Goal: Task Accomplishment & Management: Complete application form

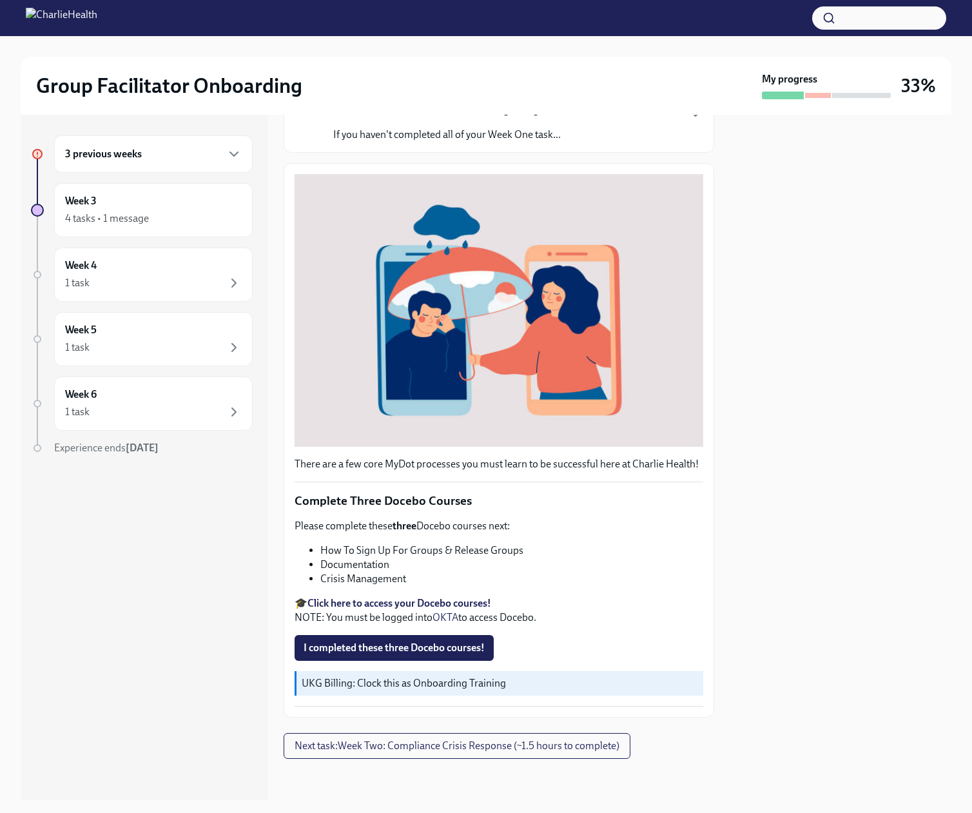
scroll to position [211, 0]
click at [394, 642] on span "I completed these three Docebo courses!" at bounding box center [394, 648] width 181 height 13
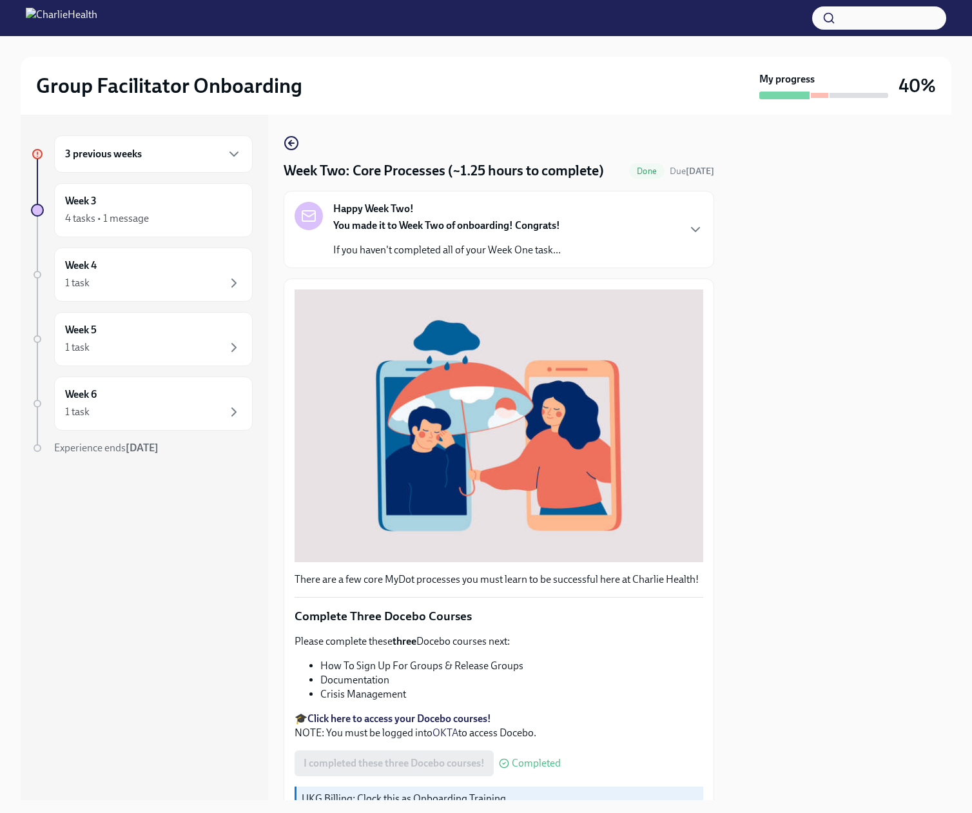
click at [94, 173] on div "3 previous weeks" at bounding box center [153, 153] width 199 height 37
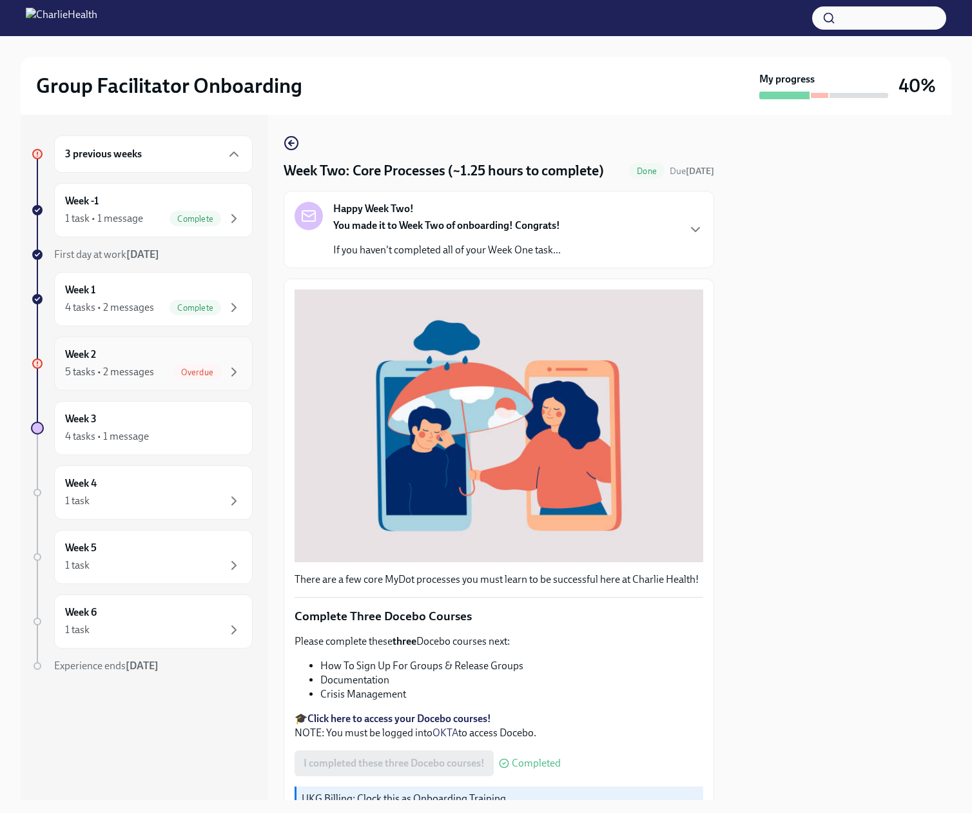
click at [149, 379] on div "5 tasks • 2 messages" at bounding box center [109, 372] width 89 height 14
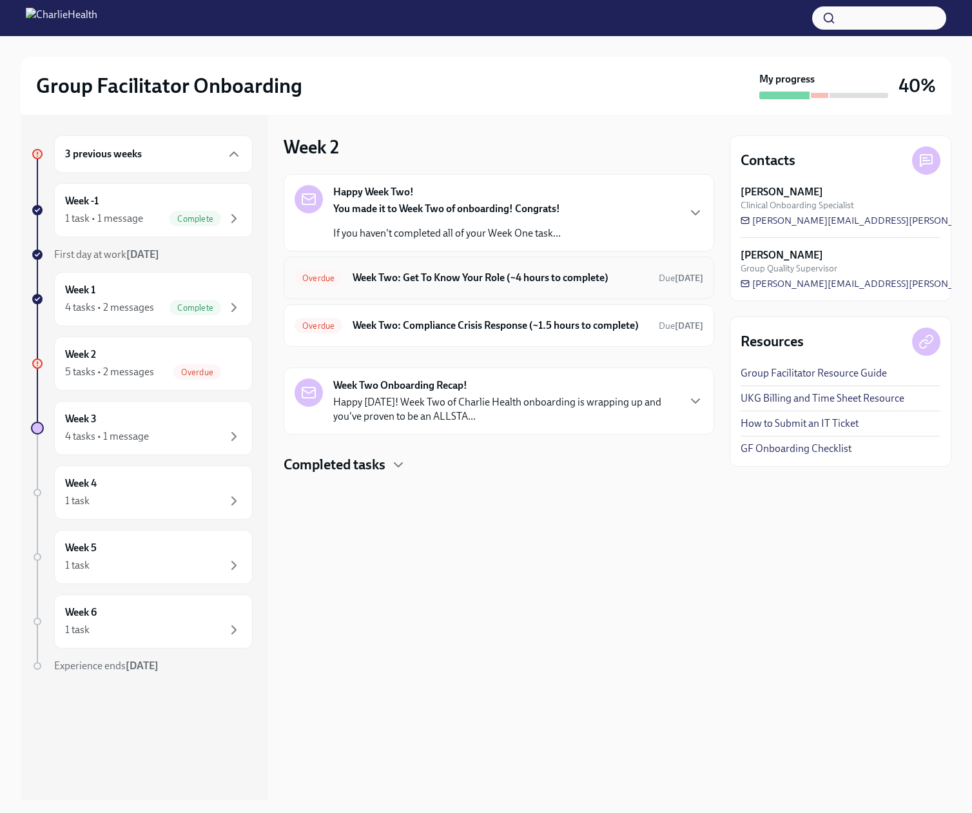
click at [467, 285] on h6 "Week Two: Get To Know Your Role (~4 hours to complete)" at bounding box center [501, 278] width 296 height 14
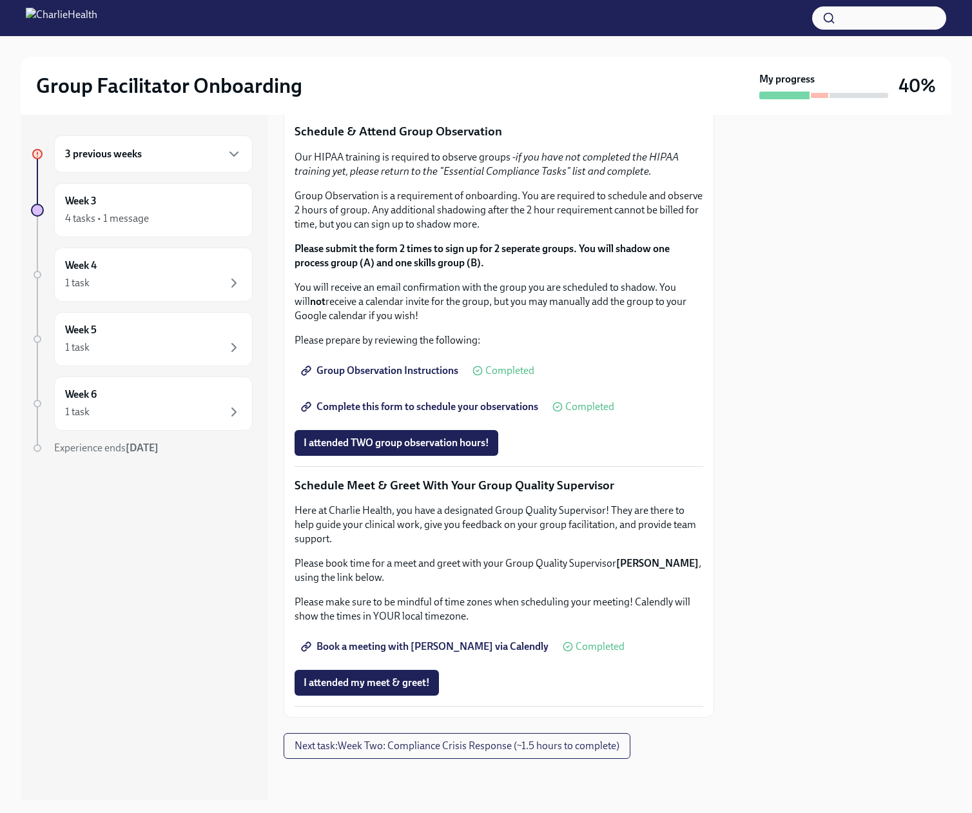
scroll to position [1227, 0]
click at [557, 746] on span "Next task : Week Two: Compliance Crisis Response (~1.5 hours to complete)" at bounding box center [457, 746] width 325 height 13
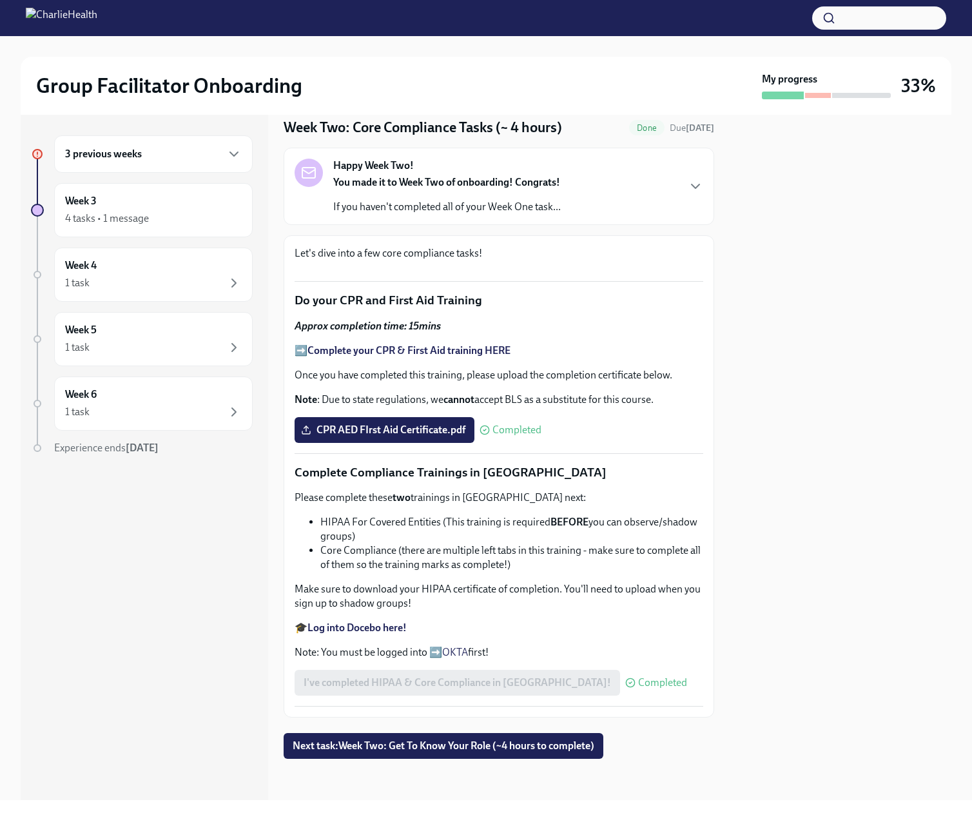
scroll to position [578, 0]
click at [441, 753] on span "Next task : Week Two: Get To Know Your Role (~4 hours to complete)" at bounding box center [444, 746] width 302 height 13
